Goal: Task Accomplishment & Management: Use online tool/utility

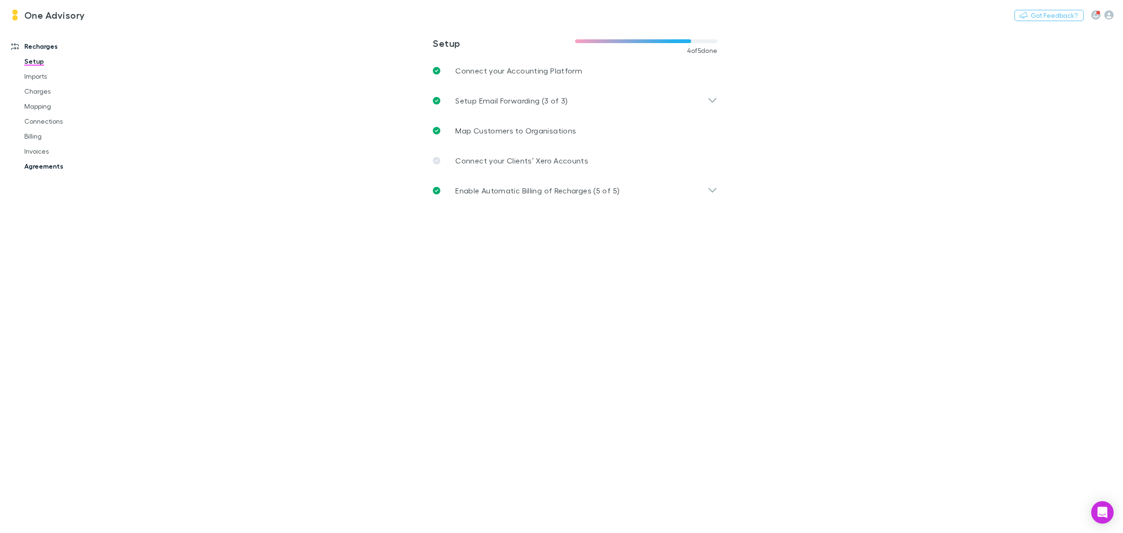
click at [42, 162] on link "Agreements" at bounding box center [73, 166] width 117 height 15
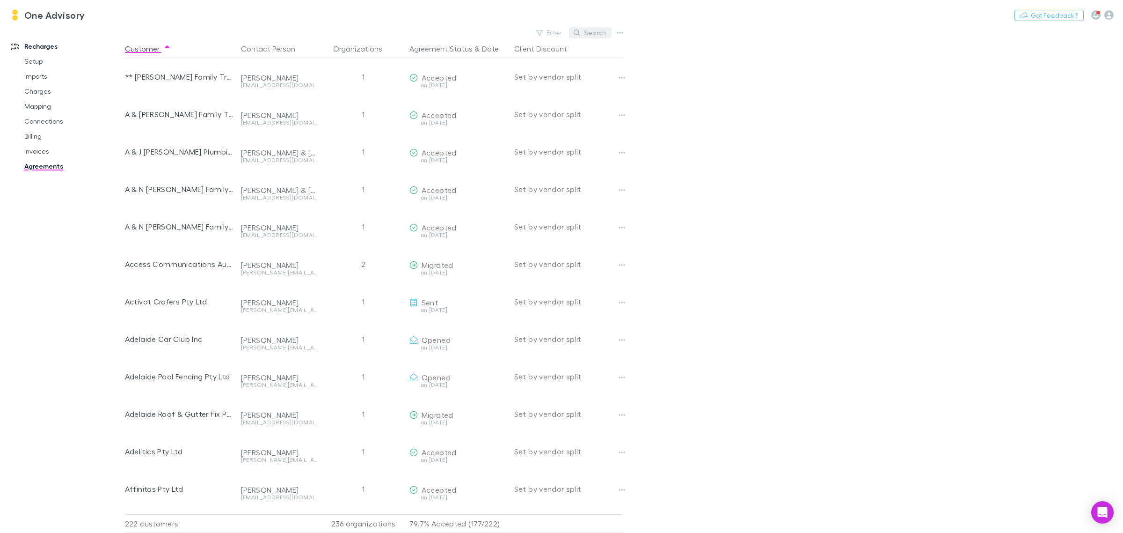
click at [590, 34] on button "Search" at bounding box center [590, 32] width 43 height 11
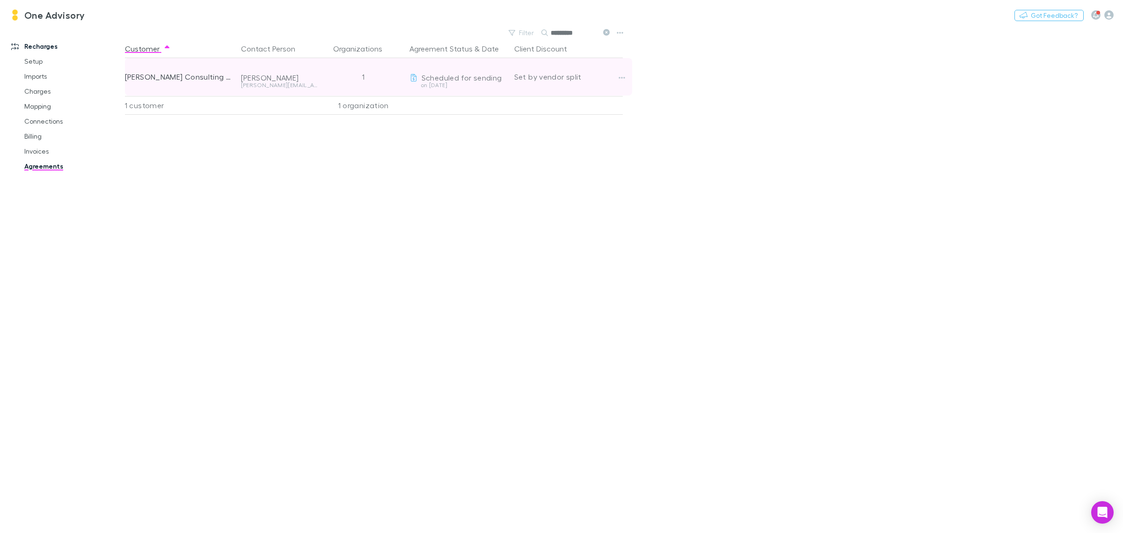
type input "*********"
click at [469, 79] on span "Scheduled for sending" at bounding box center [462, 77] width 80 height 9
click at [629, 78] on div at bounding box center [630, 76] width 30 height 37
click at [626, 79] on button "button" at bounding box center [621, 77] width 13 height 13
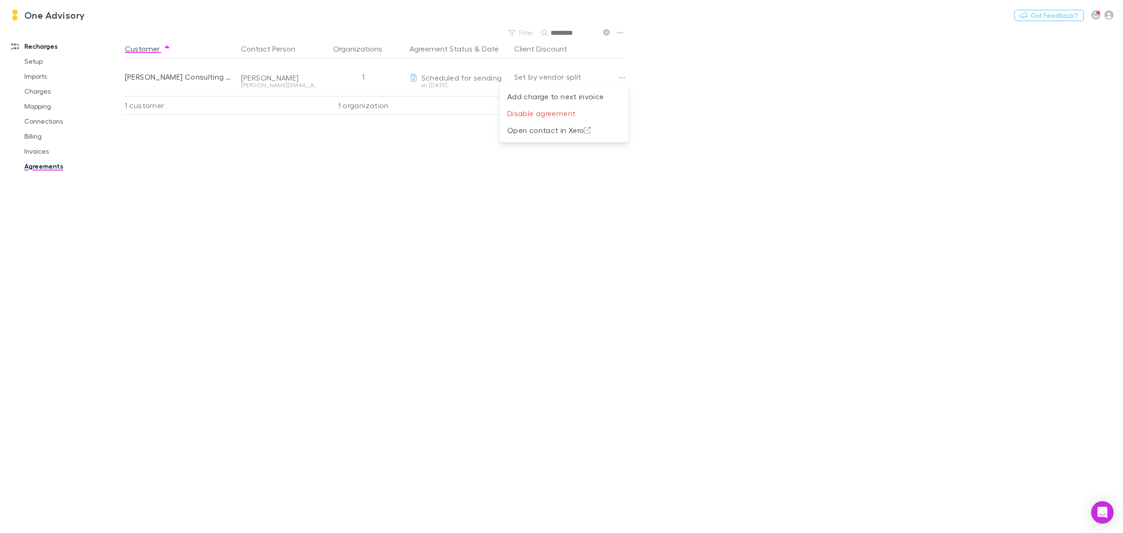
click at [487, 247] on div at bounding box center [561, 266] width 1123 height 533
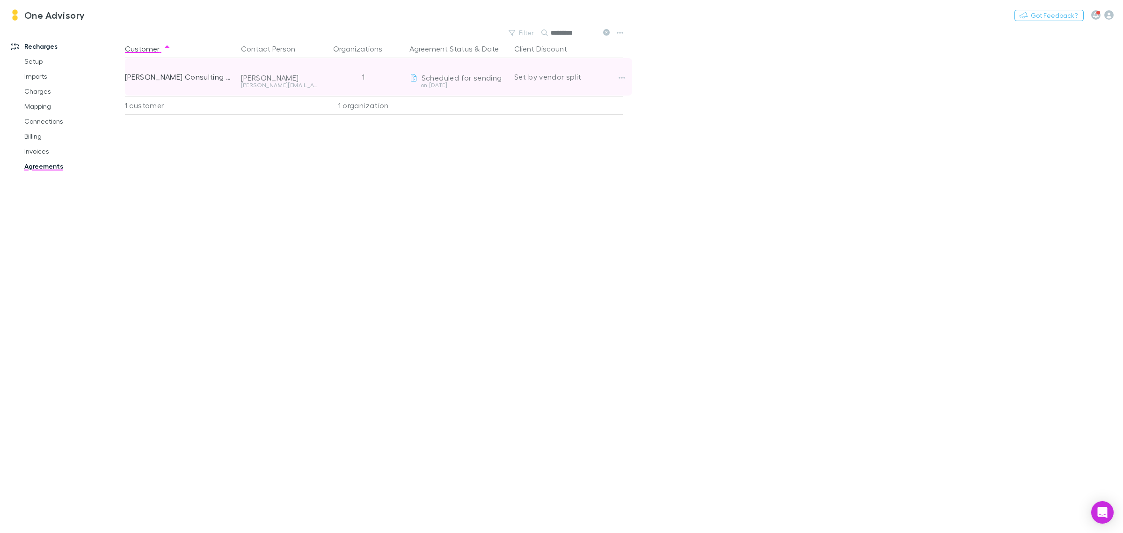
click at [468, 80] on span "Scheduled for sending" at bounding box center [462, 77] width 80 height 9
click at [414, 75] on icon at bounding box center [414, 77] width 8 height 7
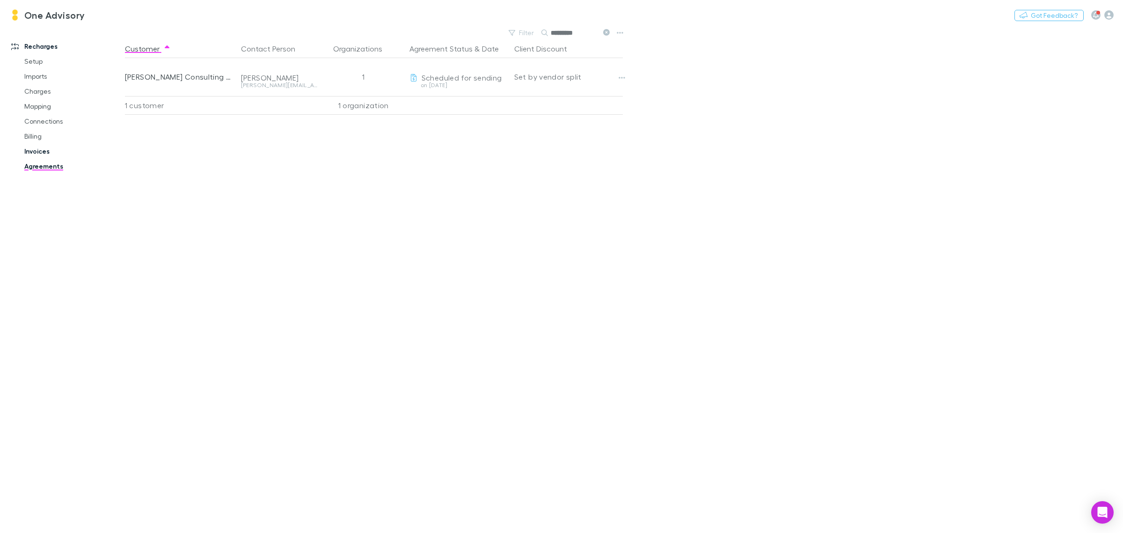
click at [37, 149] on link "Invoices" at bounding box center [73, 151] width 117 height 15
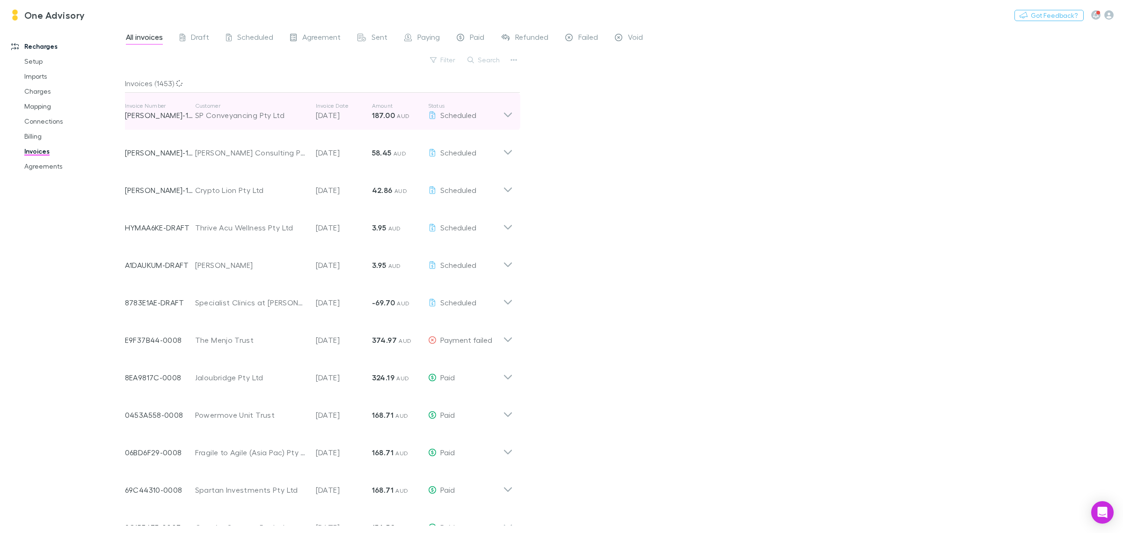
click at [506, 113] on icon at bounding box center [508, 111] width 10 height 19
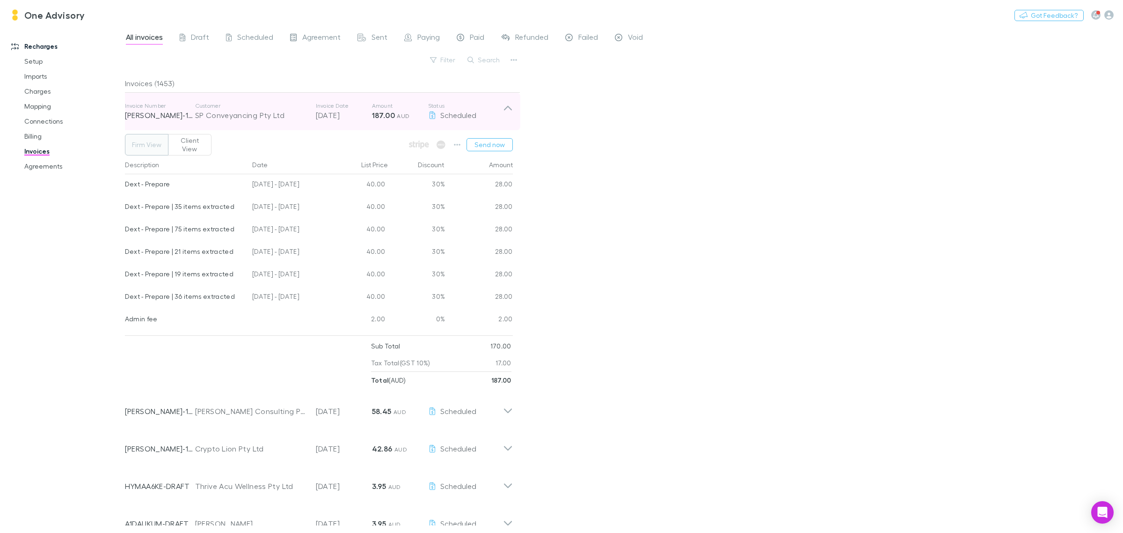
click at [506, 113] on icon at bounding box center [508, 111] width 10 height 19
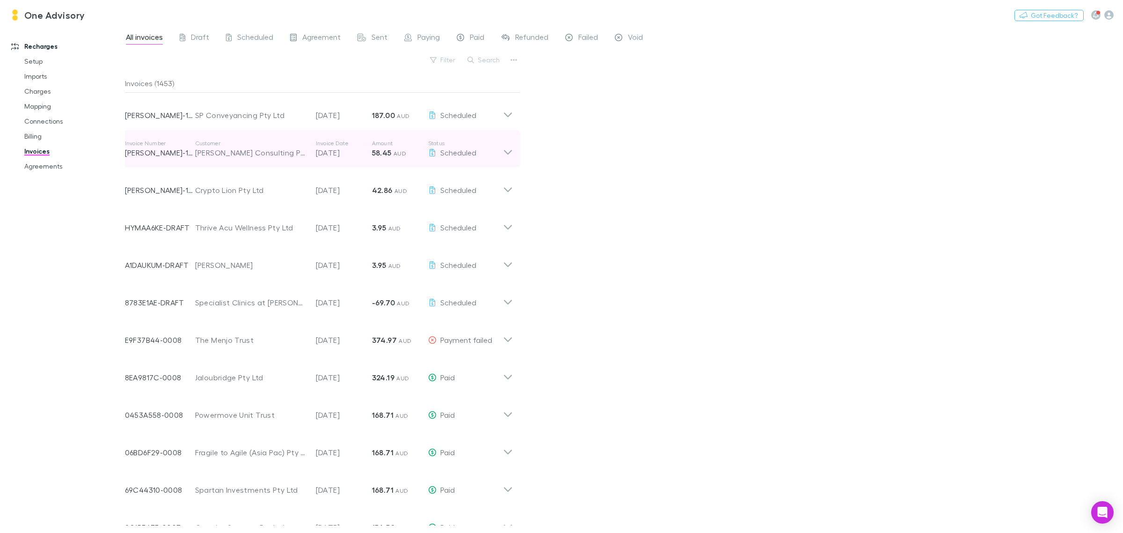
click at [506, 154] on icon at bounding box center [508, 148] width 10 height 19
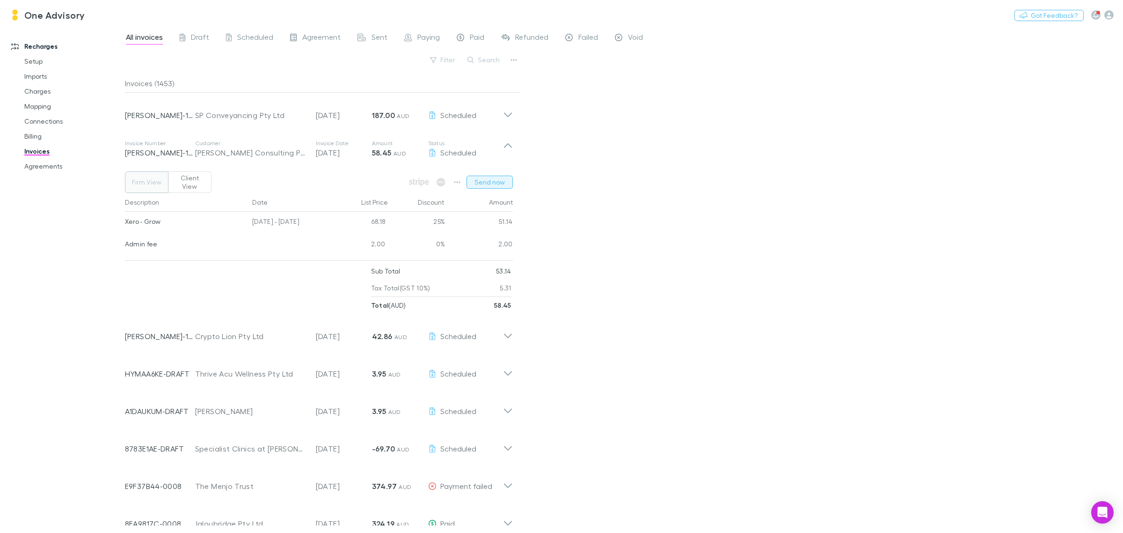
click at [491, 181] on button "Send now" at bounding box center [490, 182] width 46 height 13
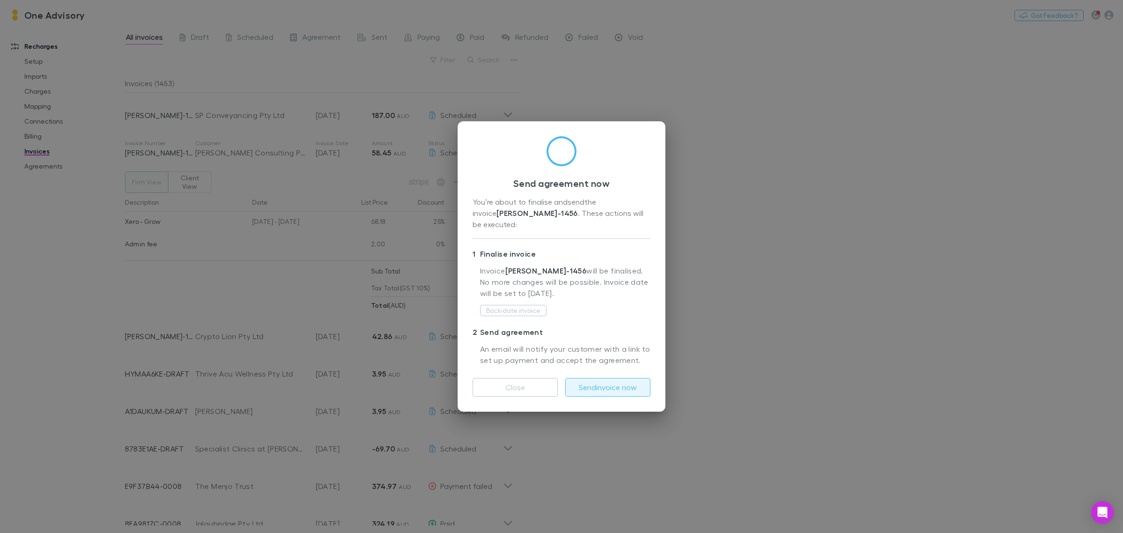
click at [618, 382] on button "Send invoice now" at bounding box center [607, 387] width 85 height 19
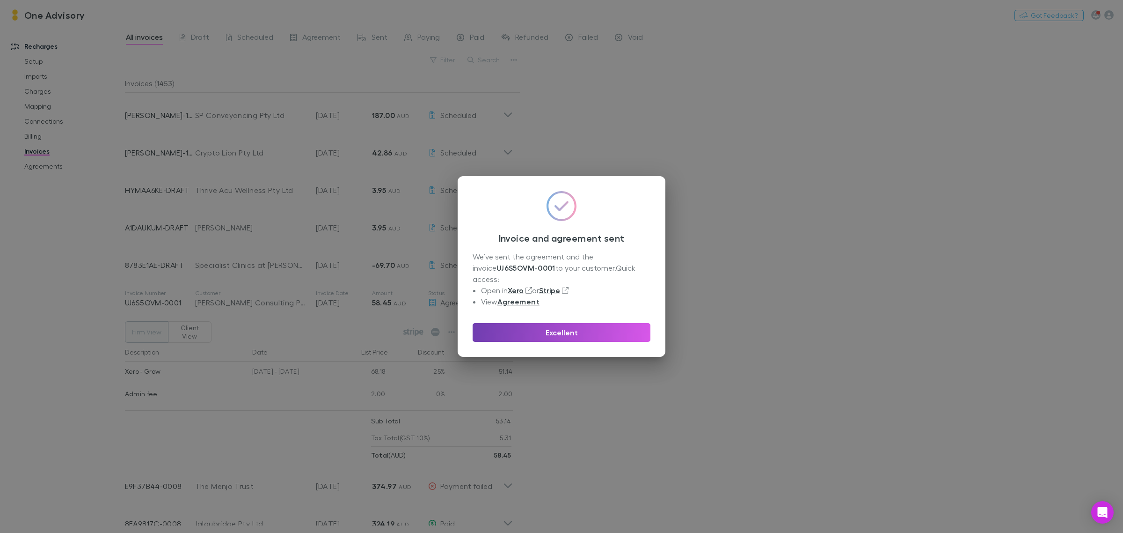
click at [583, 326] on button "Excellent" at bounding box center [562, 332] width 178 height 19
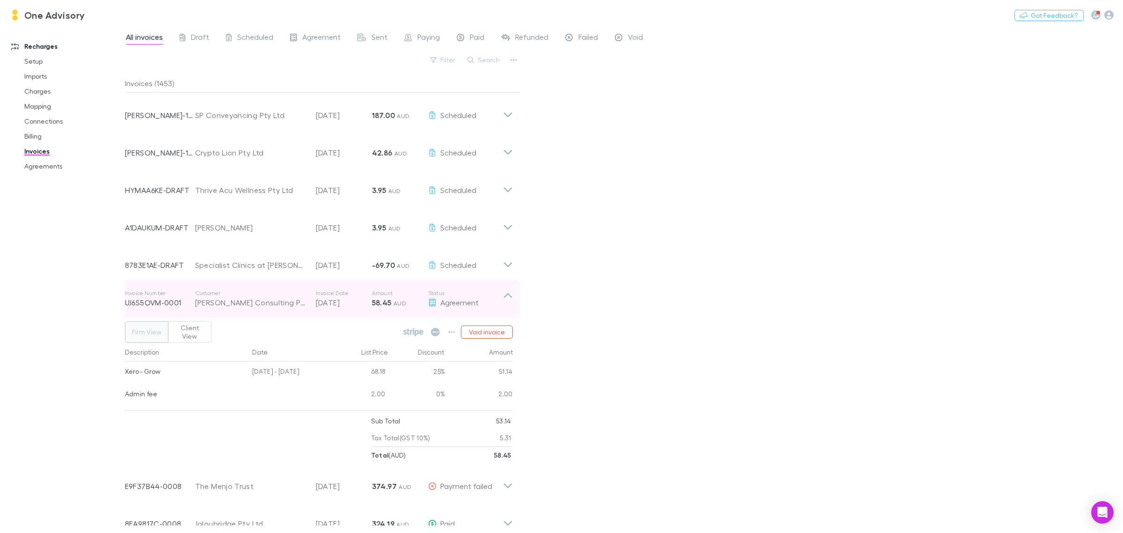
click at [508, 296] on icon at bounding box center [508, 298] width 10 height 19
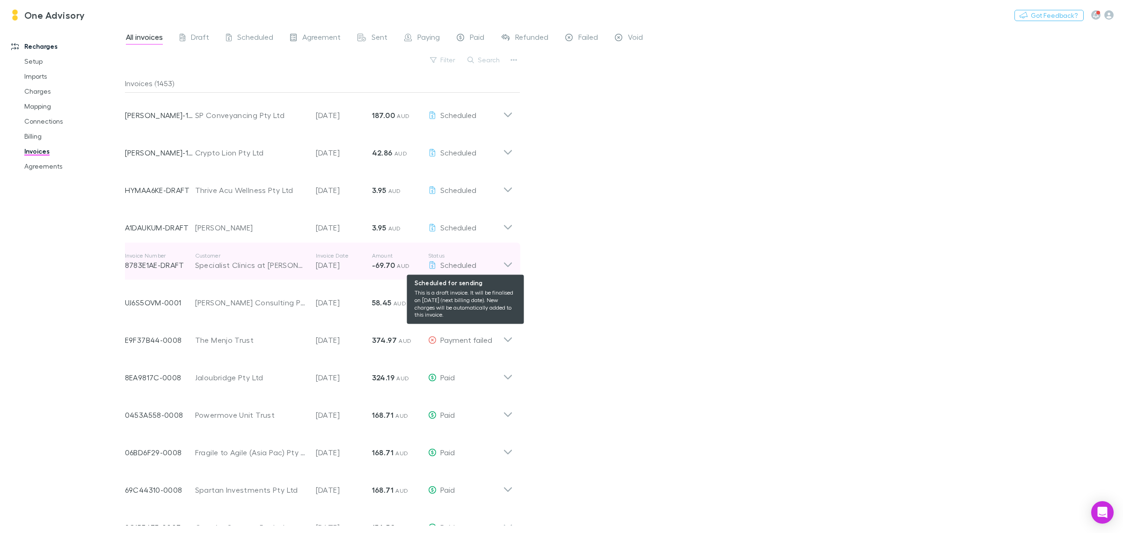
click at [464, 267] on span "Scheduled" at bounding box center [458, 264] width 36 height 9
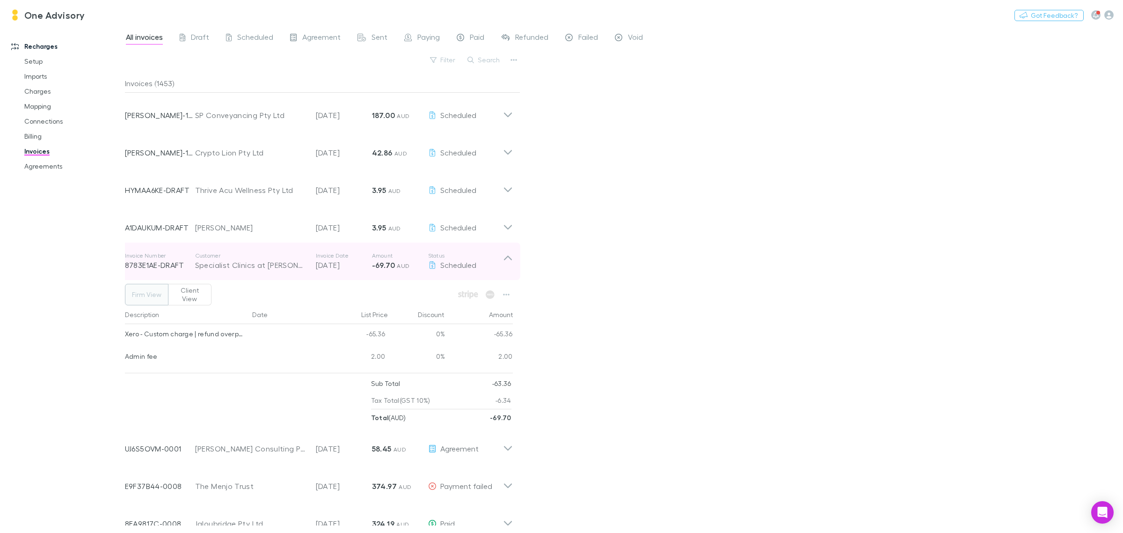
click at [509, 260] on icon at bounding box center [508, 261] width 10 height 19
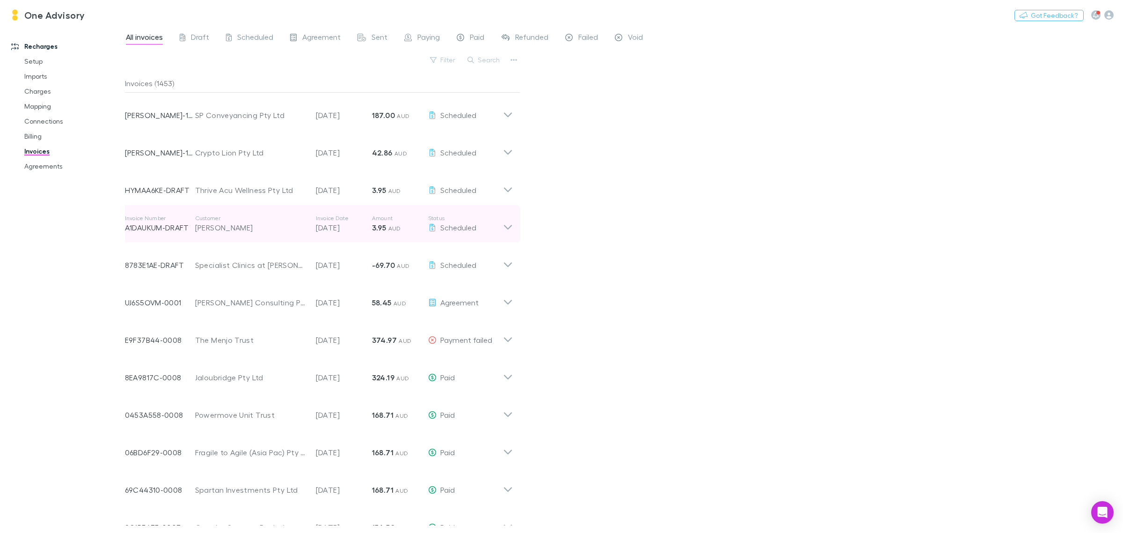
click at [506, 229] on icon at bounding box center [508, 223] width 10 height 19
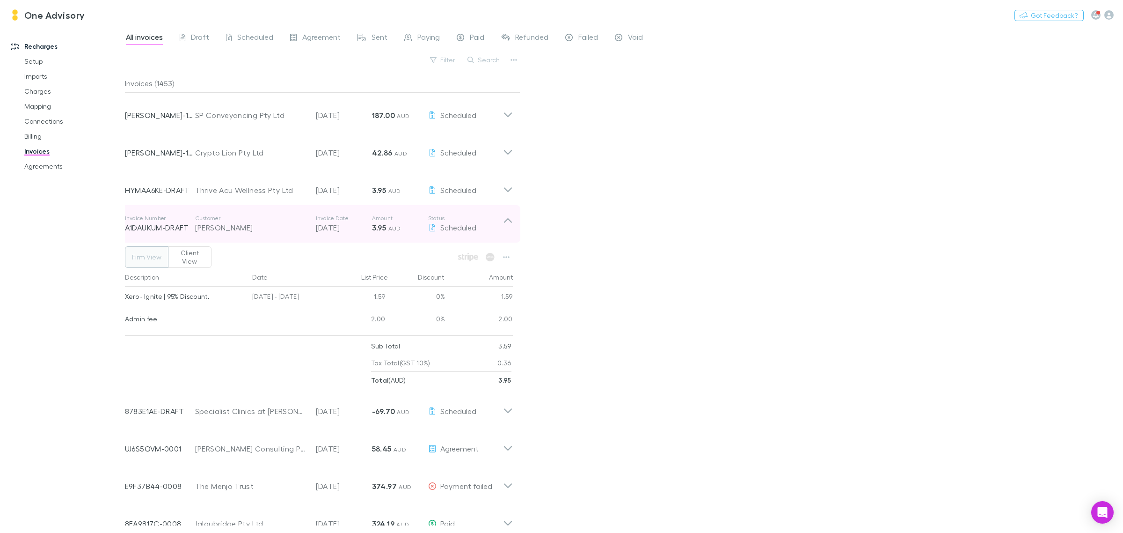
click at [506, 229] on icon at bounding box center [508, 223] width 10 height 19
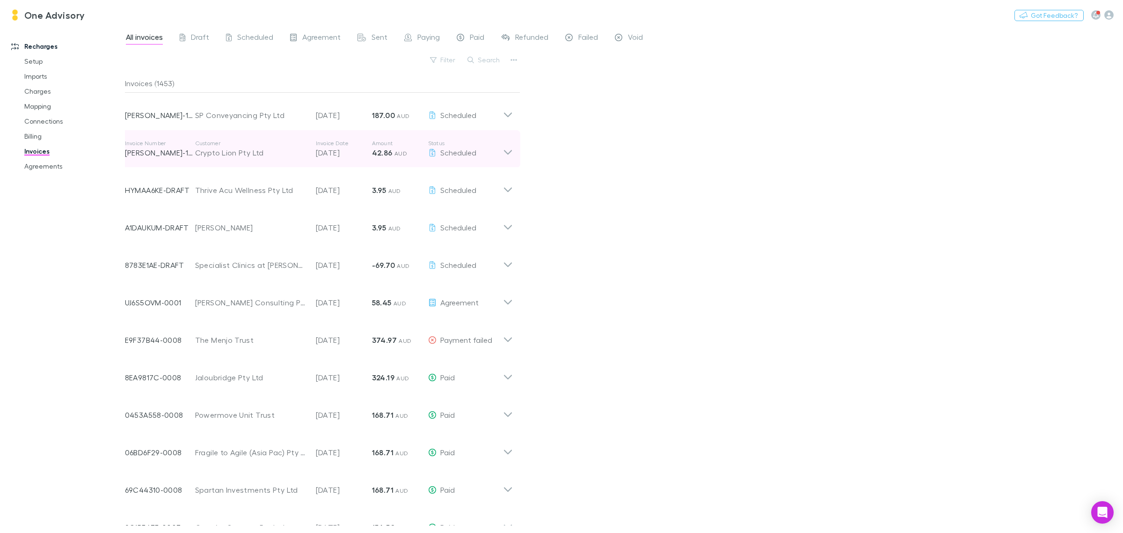
click at [509, 150] on icon at bounding box center [508, 148] width 10 height 19
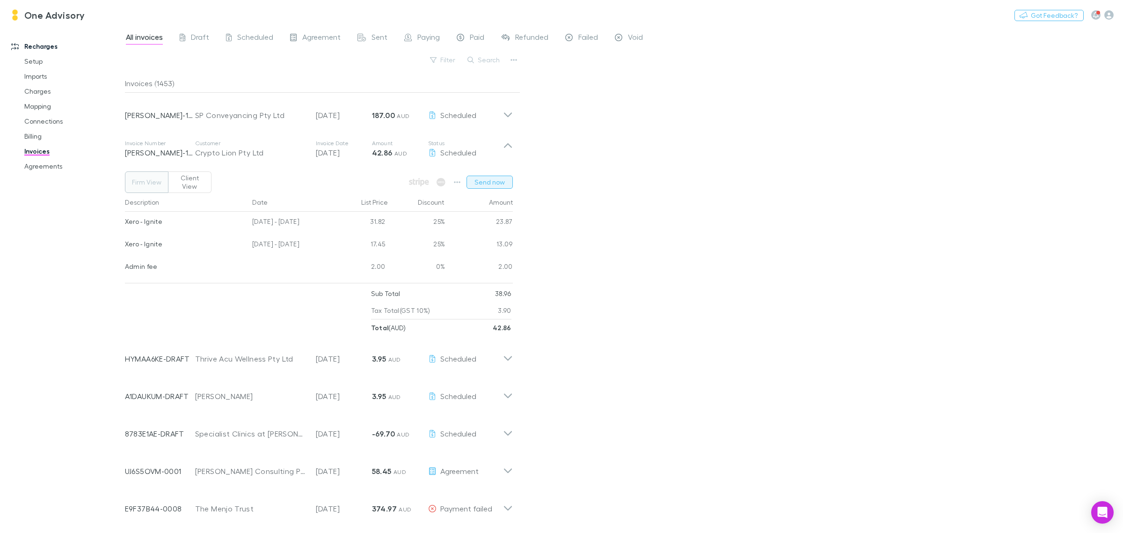
click at [487, 178] on button "Send now" at bounding box center [490, 182] width 46 height 13
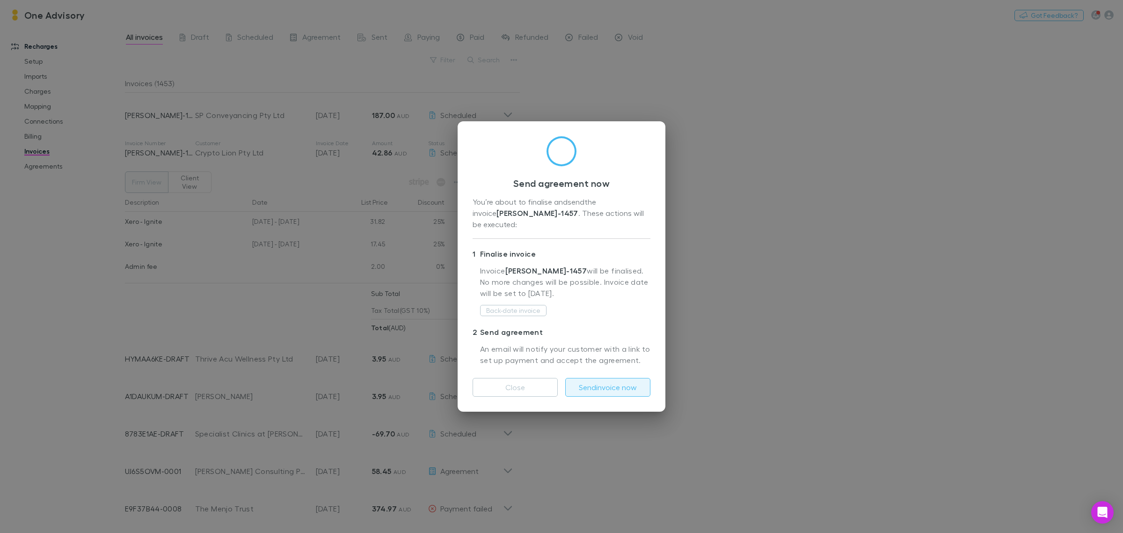
click at [598, 380] on button "Send invoice now" at bounding box center [607, 387] width 85 height 19
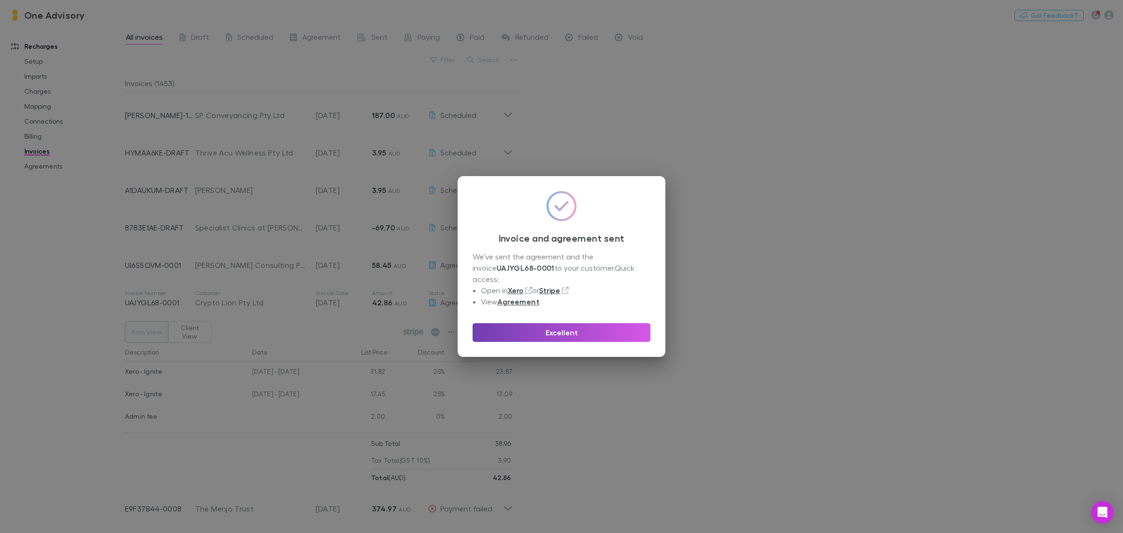
click at [604, 329] on button "Excellent" at bounding box center [562, 332] width 178 height 19
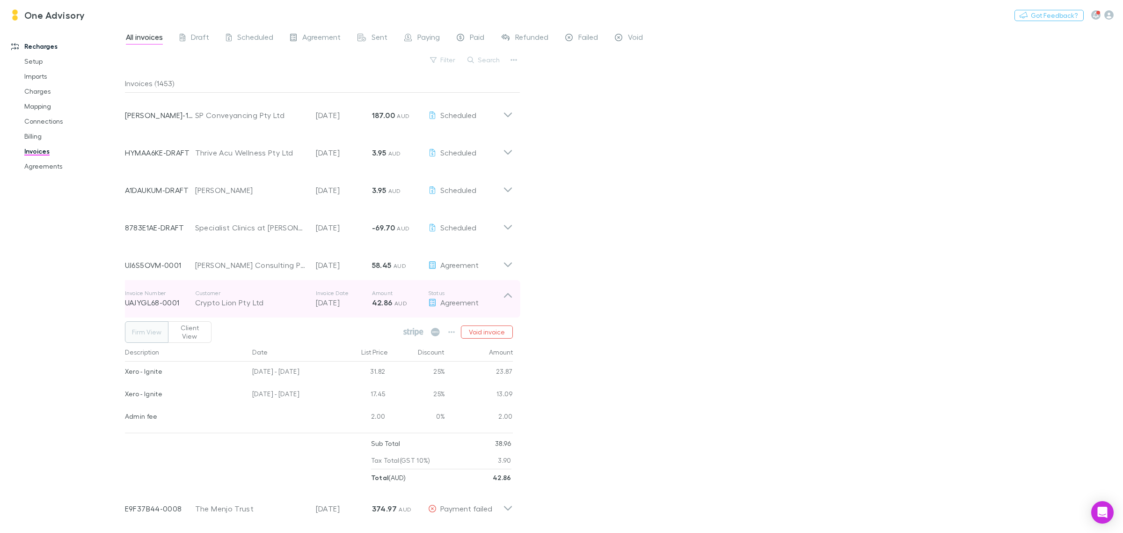
click at [508, 293] on icon at bounding box center [508, 295] width 8 height 5
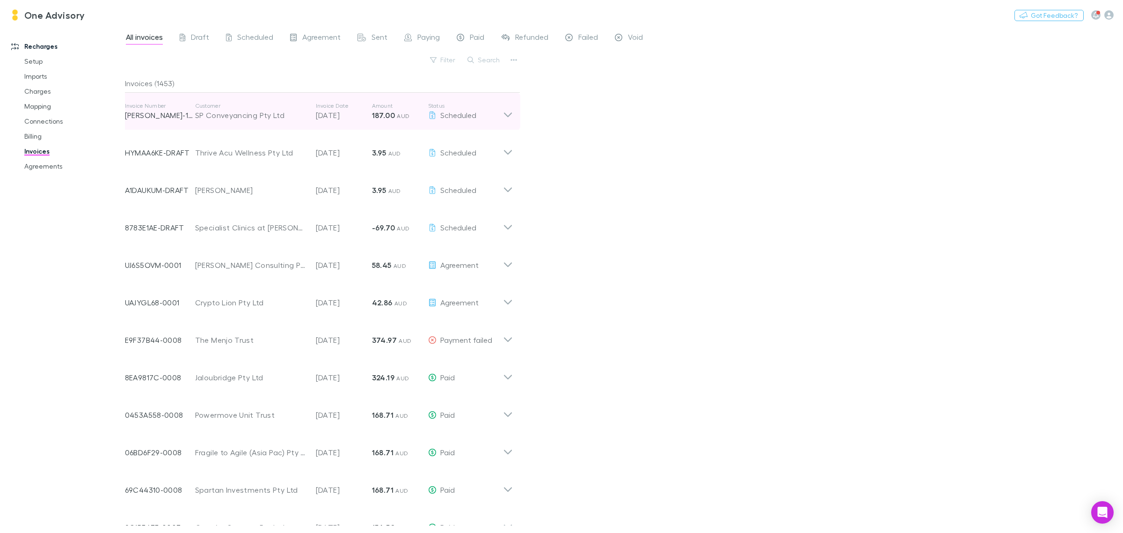
click at [507, 116] on icon at bounding box center [508, 114] width 8 height 5
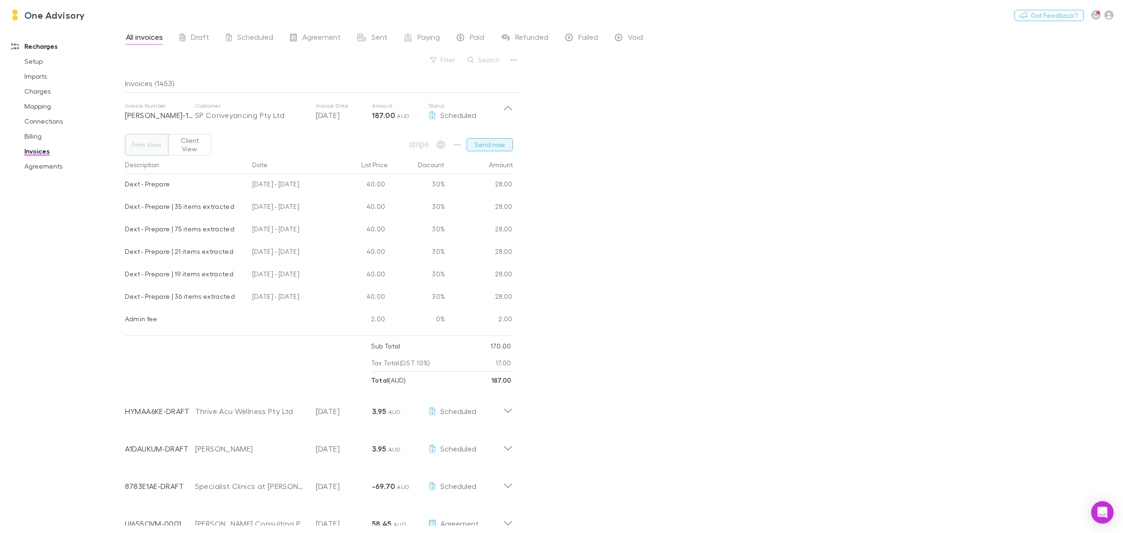
click at [500, 140] on button "Send now" at bounding box center [490, 144] width 46 height 13
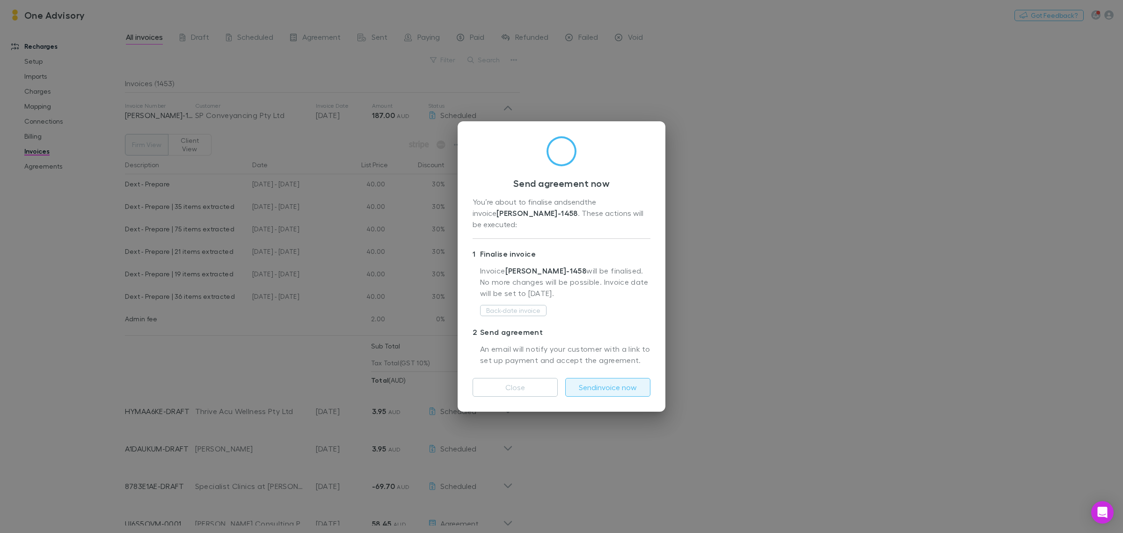
click at [615, 383] on button "Send invoice now" at bounding box center [607, 387] width 85 height 19
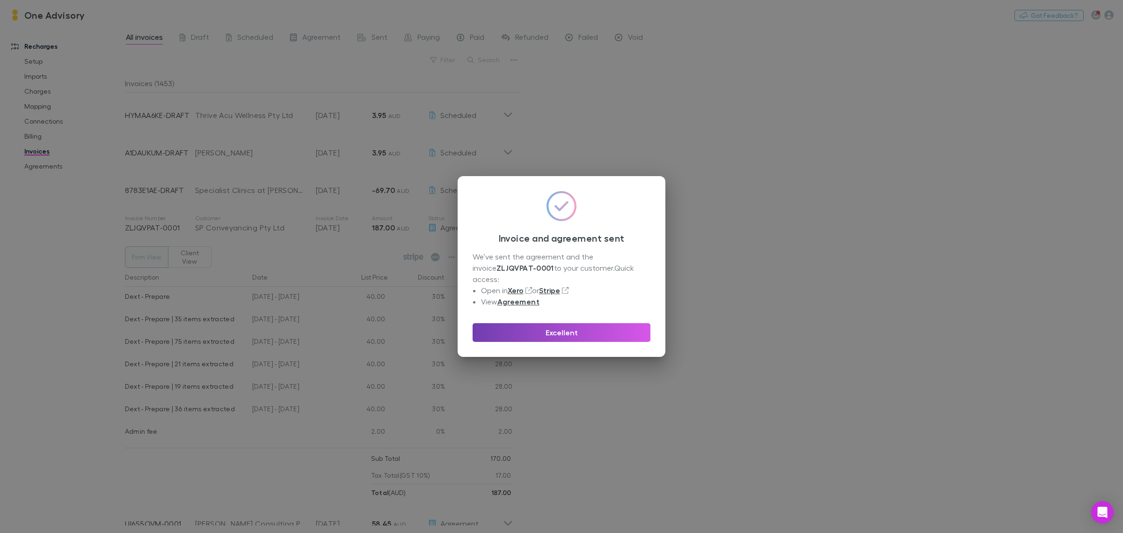
click at [586, 323] on button "Excellent" at bounding box center [562, 332] width 178 height 19
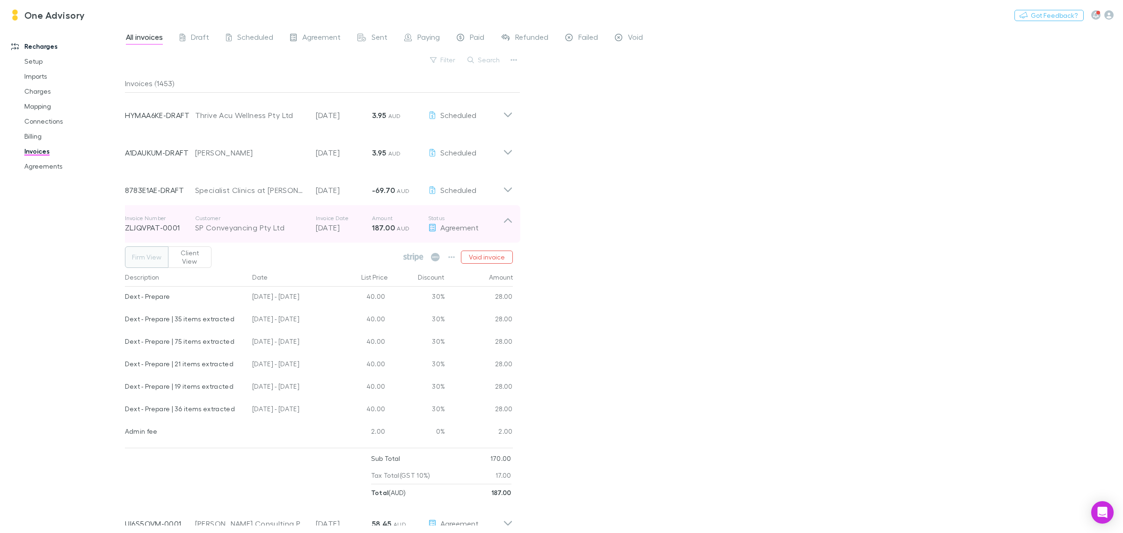
click at [504, 220] on icon at bounding box center [508, 223] width 10 height 19
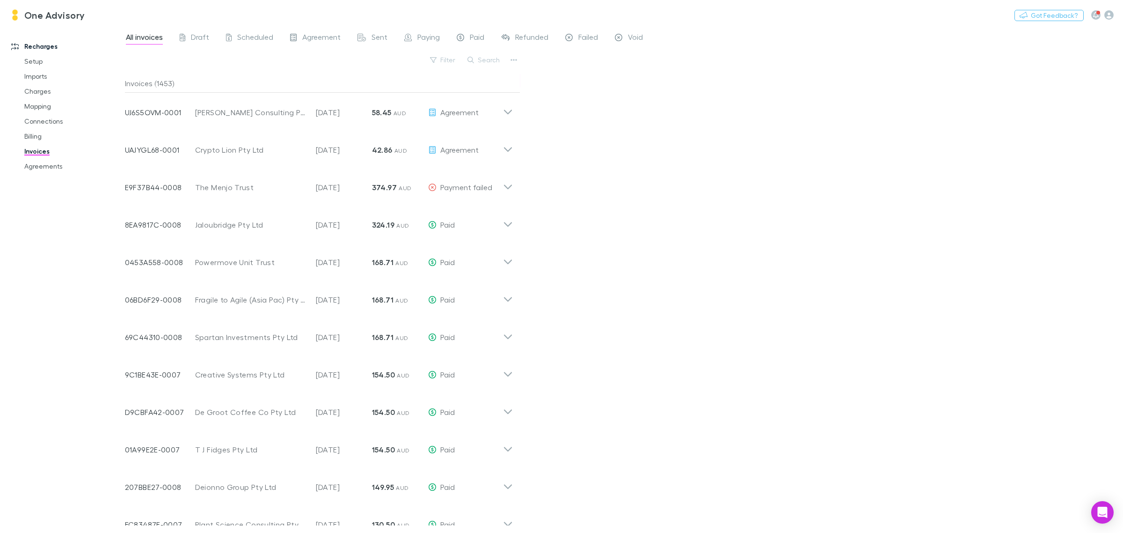
scroll to position [176, 0]
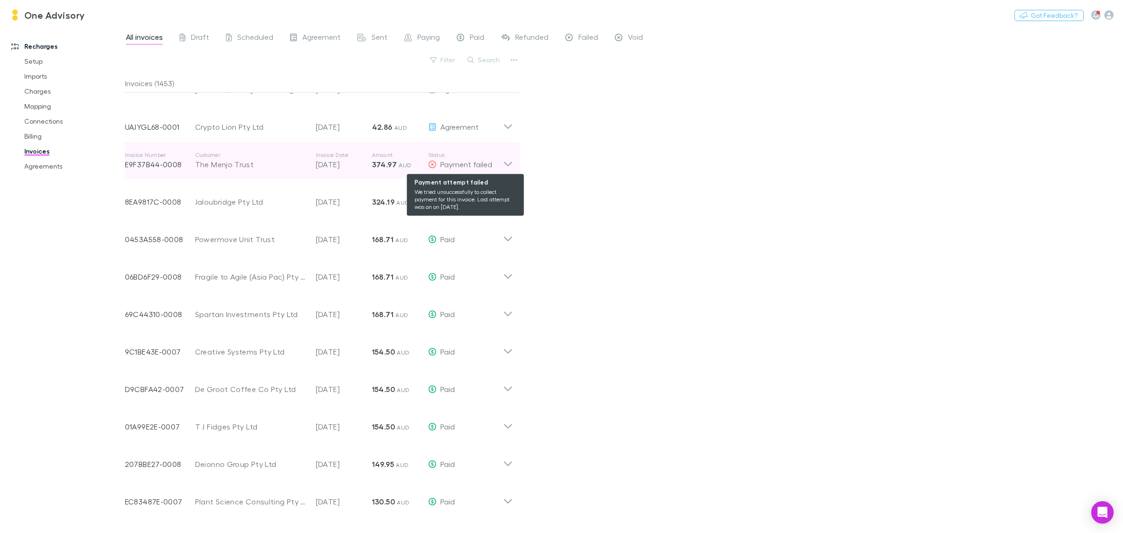
click at [466, 166] on span "Payment failed" at bounding box center [466, 164] width 52 height 9
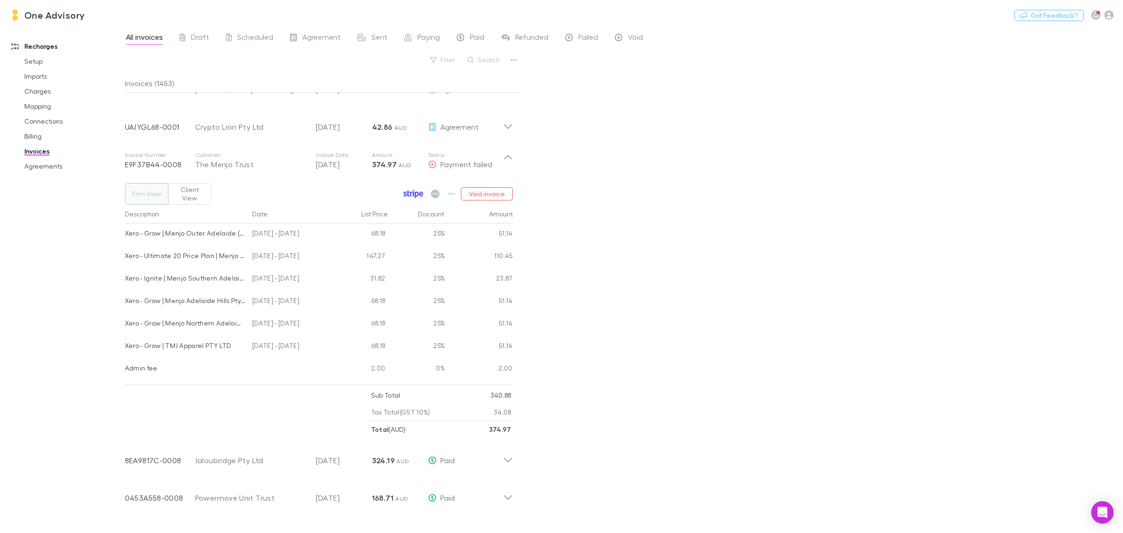
click at [418, 191] on icon at bounding box center [417, 194] width 4 height 7
